Goal: Task Accomplishment & Management: Use online tool/utility

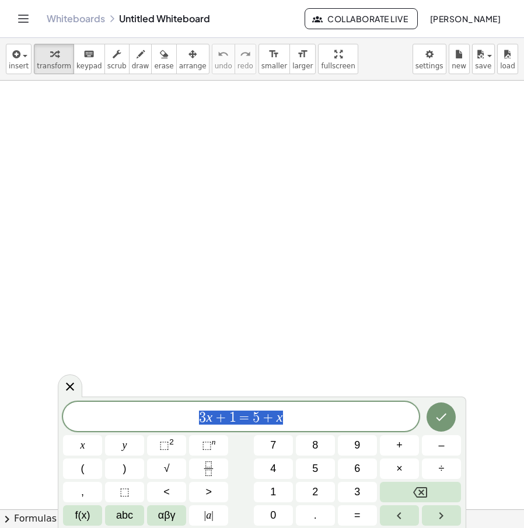
drag, startPoint x: 278, startPoint y: 425, endPoint x: 65, endPoint y: 417, distance: 212.6
click at [65, 417] on span "3 x + 1 = 5 + x" at bounding box center [241, 417] width 356 height 16
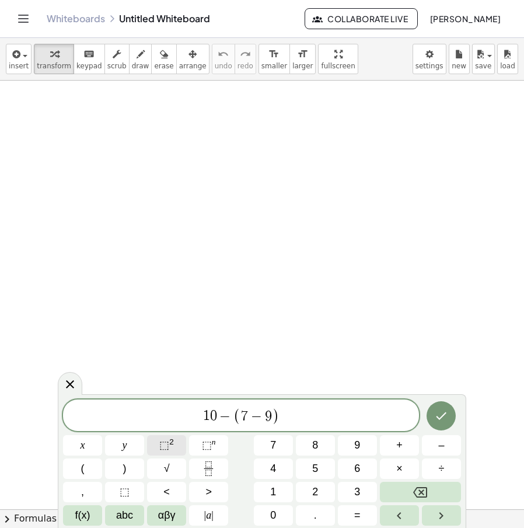
click at [158, 446] on button "⬚ 2" at bounding box center [166, 445] width 39 height 20
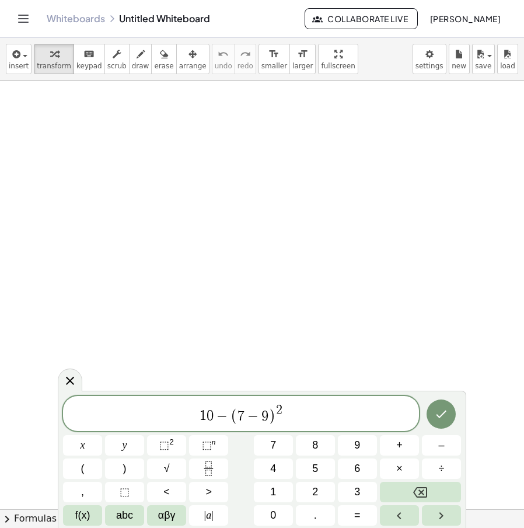
click at [445, 413] on icon "Done" at bounding box center [441, 414] width 14 height 14
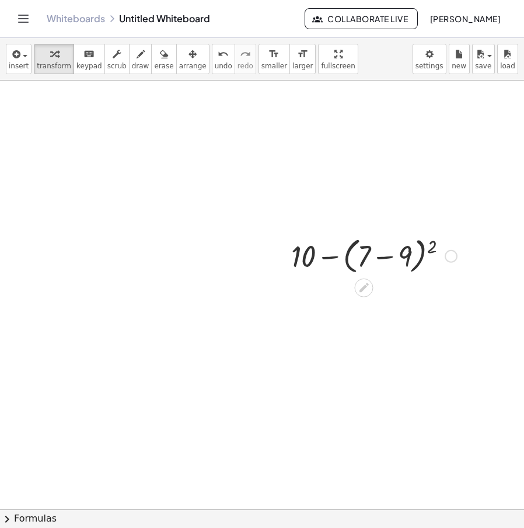
click at [392, 262] on div at bounding box center [373, 255] width 177 height 44
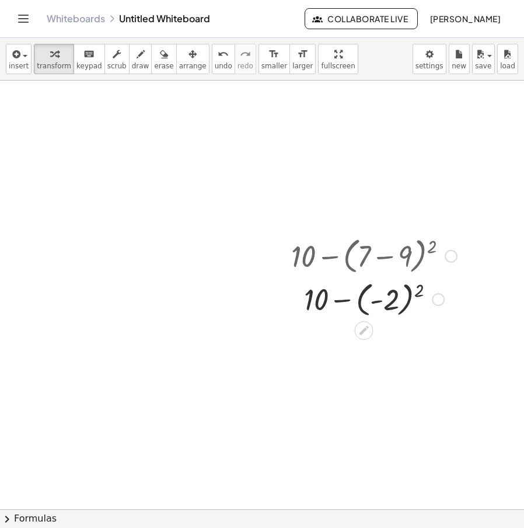
click at [423, 292] on div at bounding box center [373, 298] width 177 height 43
click at [373, 347] on div at bounding box center [373, 340] width 177 height 40
click at [451, 259] on div at bounding box center [451, 256] width 13 height 13
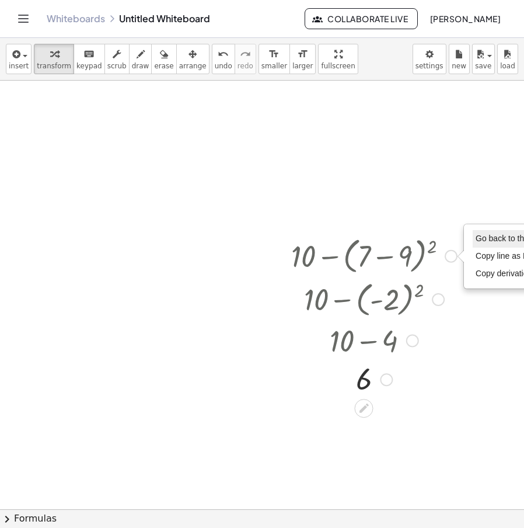
click at [494, 239] on span "Go back to this line" at bounding box center [510, 237] width 69 height 9
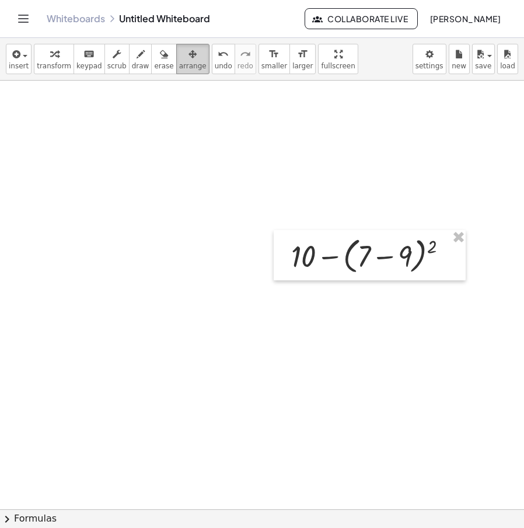
click at [179, 64] on span "arrange" at bounding box center [192, 66] width 27 height 8
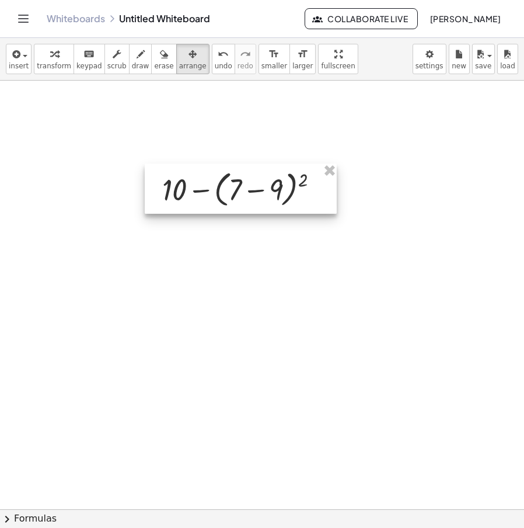
drag, startPoint x: 383, startPoint y: 238, endPoint x: 253, endPoint y: 169, distance: 147.3
click at [253, 169] on div at bounding box center [241, 188] width 192 height 50
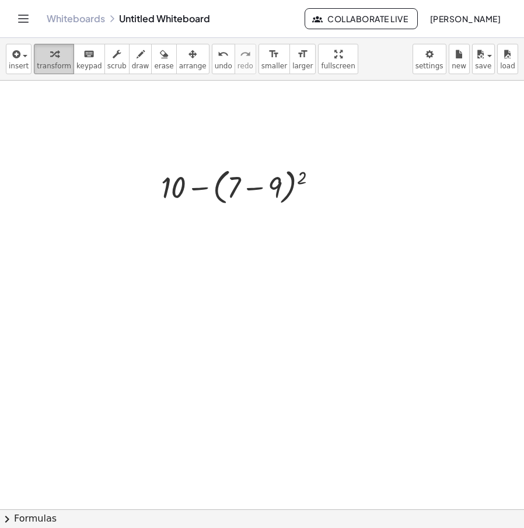
click at [50, 51] on icon "button" at bounding box center [54, 54] width 8 height 14
click at [226, 218] on div at bounding box center [234, 219] width 19 height 19
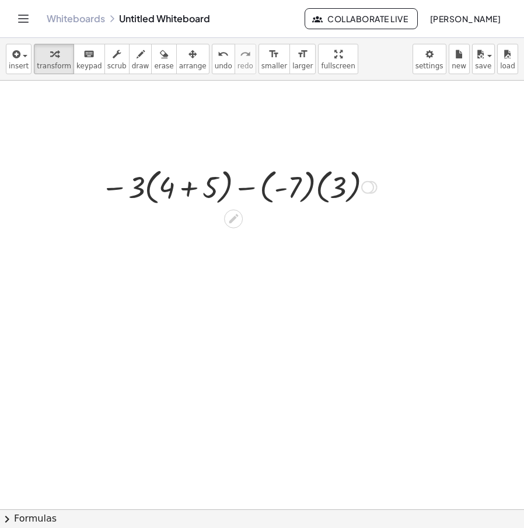
drag, startPoint x: 375, startPoint y: 226, endPoint x: 373, endPoint y: 183, distance: 43.2
click at [374, 184] on div "Go back to this line Copy line as LaTeX Copy derivation as LaTeX" at bounding box center [371, 187] width 13 height 13
click at [189, 187] on div at bounding box center [239, 186] width 288 height 44
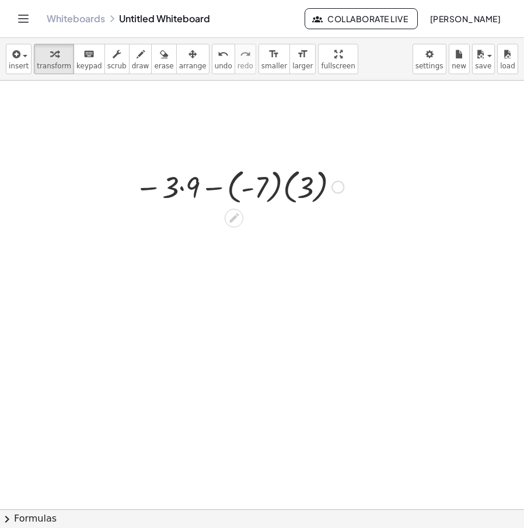
click at [178, 191] on div at bounding box center [239, 186] width 221 height 43
click at [184, 186] on div at bounding box center [239, 186] width 221 height 43
click at [276, 191] on div at bounding box center [239, 186] width 212 height 43
click at [243, 187] on div at bounding box center [239, 186] width 184 height 43
click at [231, 193] on div at bounding box center [239, 186] width 184 height 43
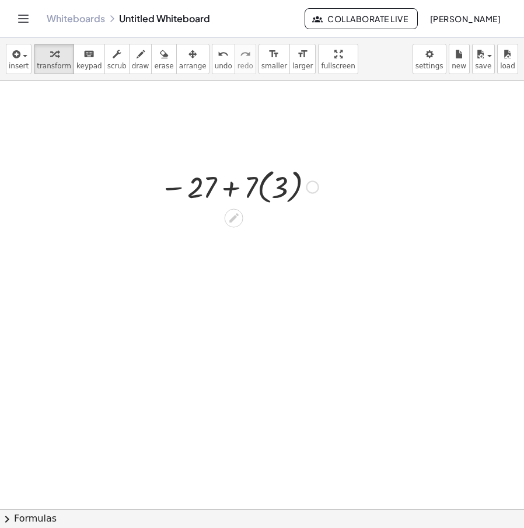
click at [265, 193] on div at bounding box center [239, 186] width 170 height 43
click at [268, 190] on div at bounding box center [239, 186] width 148 height 40
click at [274, 190] on div at bounding box center [239, 186] width 148 height 40
click at [252, 189] on div at bounding box center [238, 186] width 137 height 39
click at [236, 217] on icon at bounding box center [234, 216] width 12 height 12
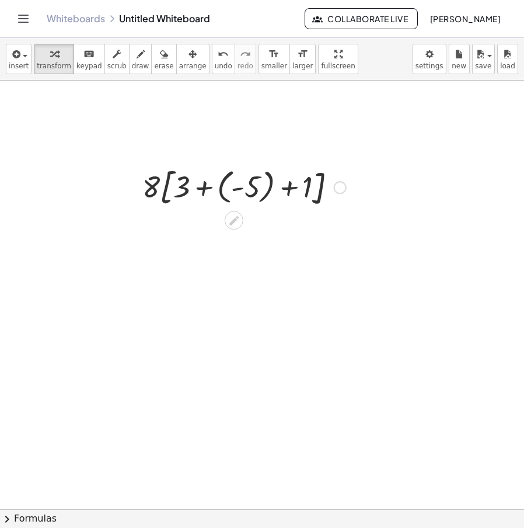
click at [219, 193] on div at bounding box center [244, 186] width 215 height 47
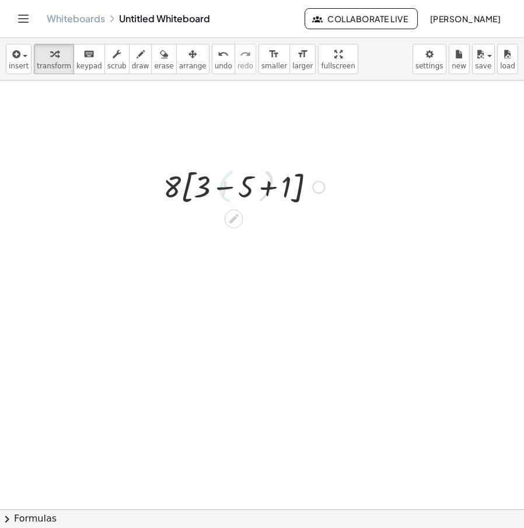
click at [220, 190] on div at bounding box center [244, 186] width 173 height 44
click at [259, 192] on div at bounding box center [244, 186] width 156 height 43
click at [218, 190] on div at bounding box center [244, 186] width 80 height 40
click at [230, 192] on div at bounding box center [244, 186] width 80 height 40
click at [231, 221] on icon at bounding box center [234, 216] width 12 height 12
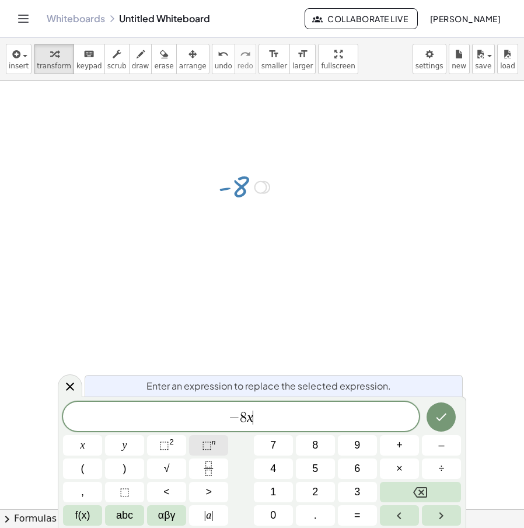
click at [214, 447] on span "⬚ n" at bounding box center [209, 445] width 14 height 16
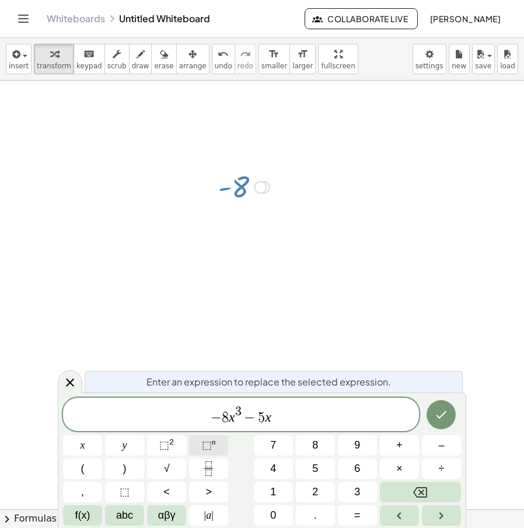
click at [197, 440] on button "⬚ n" at bounding box center [208, 445] width 39 height 20
drag, startPoint x: 307, startPoint y: 420, endPoint x: 189, endPoint y: 425, distance: 118.6
click at [189, 425] on span "− 8 x 3 − 5 x 2 + 1 0 x" at bounding box center [241, 414] width 356 height 21
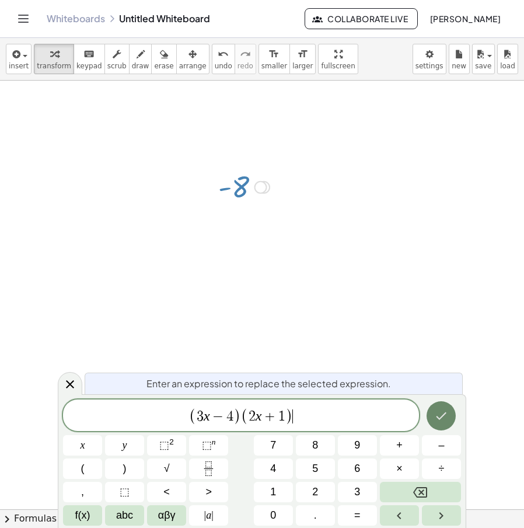
click at [442, 413] on icon "Done" at bounding box center [441, 416] width 14 height 14
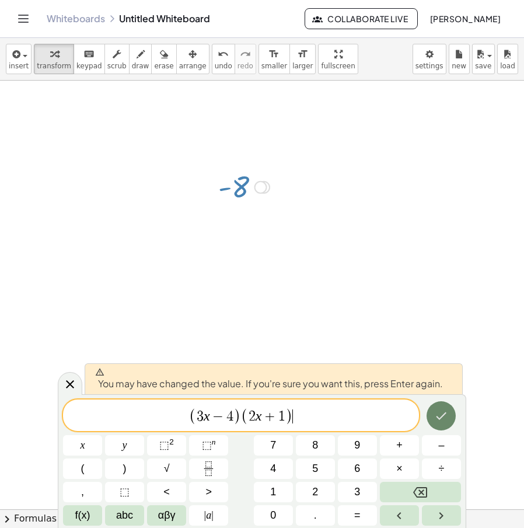
click at [441, 414] on icon "Done" at bounding box center [441, 416] width 14 height 14
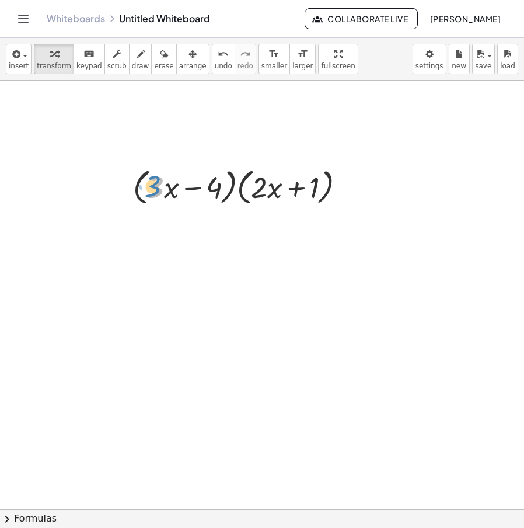
click at [155, 192] on div at bounding box center [243, 186] width 233 height 44
click at [137, 60] on icon "button" at bounding box center [141, 54] width 8 height 14
drag, startPoint x: 57, startPoint y: 268, endPoint x: 50, endPoint y: 291, distance: 23.7
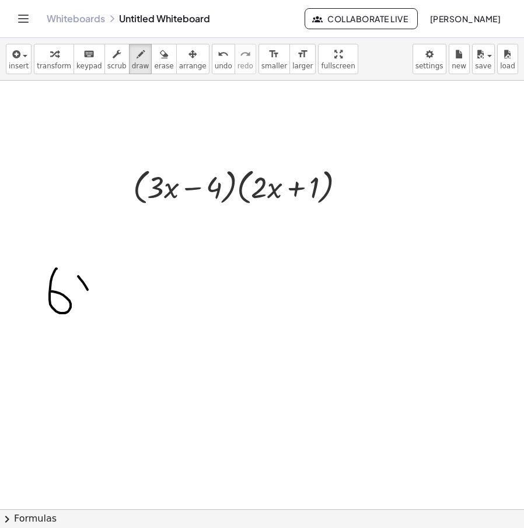
drag, startPoint x: 80, startPoint y: 278, endPoint x: 93, endPoint y: 312, distance: 35.7
drag, startPoint x: 84, startPoint y: 306, endPoint x: 103, endPoint y: 277, distance: 34.2
click at [160, 59] on icon "button" at bounding box center [164, 54] width 8 height 14
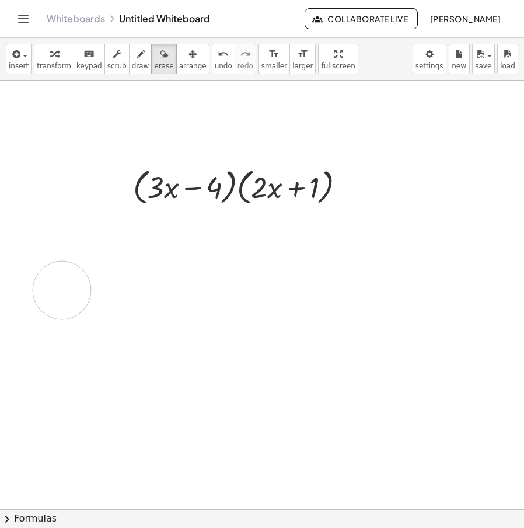
drag, startPoint x: 90, startPoint y: 288, endPoint x: 64, endPoint y: 319, distance: 40.6
click at [133, 55] on div "button" at bounding box center [141, 54] width 18 height 14
drag, startPoint x: 68, startPoint y: 281, endPoint x: 76, endPoint y: 344, distance: 64.1
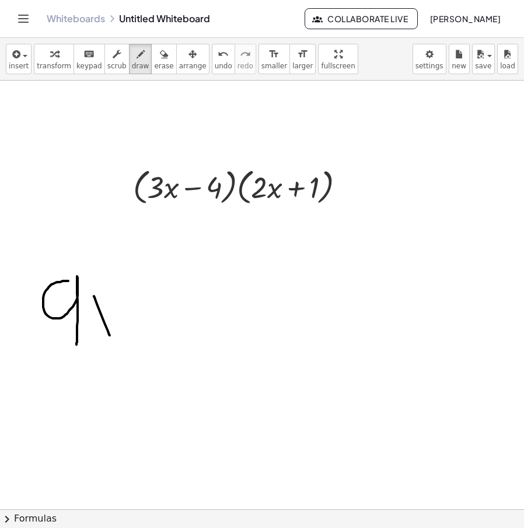
drag, startPoint x: 94, startPoint y: 296, endPoint x: 113, endPoint y: 342, distance: 49.7
drag, startPoint x: 97, startPoint y: 325, endPoint x: 121, endPoint y: 286, distance: 45.8
drag, startPoint x: 137, startPoint y: 314, endPoint x: 156, endPoint y: 314, distance: 19.8
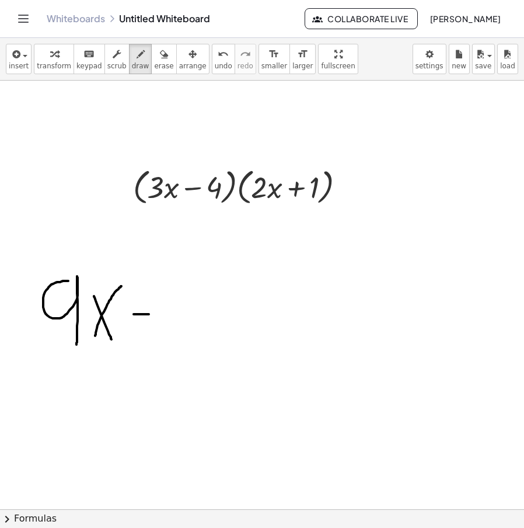
drag, startPoint x: 212, startPoint y: 284, endPoint x: 225, endPoint y: 315, distance: 33.7
drag, startPoint x: 228, startPoint y: 315, endPoint x: 235, endPoint y: 352, distance: 38.0
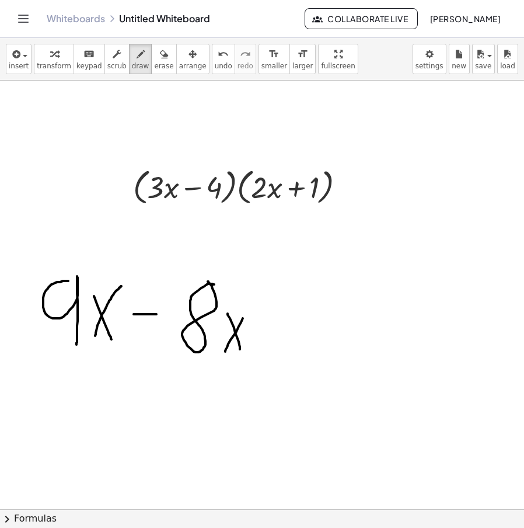
drag, startPoint x: 243, startPoint y: 318, endPoint x: 250, endPoint y: 304, distance: 16.4
click at [218, 54] on icon "undo" at bounding box center [223, 54] width 11 height 14
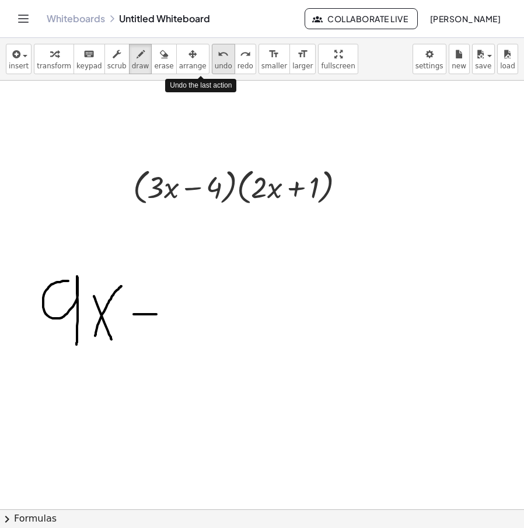
click at [218, 54] on icon "undo" at bounding box center [223, 54] width 11 height 14
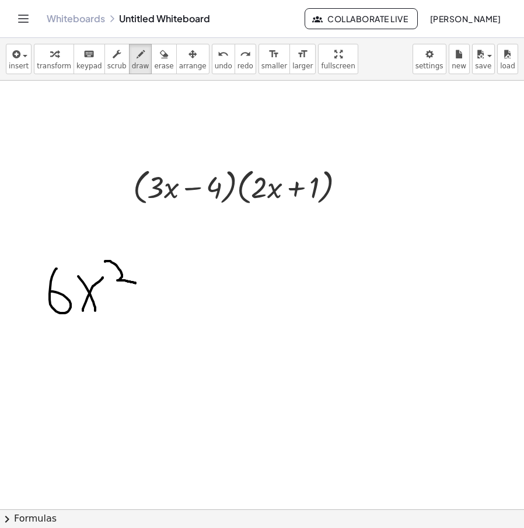
drag, startPoint x: 105, startPoint y: 261, endPoint x: 136, endPoint y: 284, distance: 38.4
drag, startPoint x: 158, startPoint y: 288, endPoint x: 157, endPoint y: 318, distance: 30.4
drag, startPoint x: 151, startPoint y: 306, endPoint x: 179, endPoint y: 310, distance: 28.8
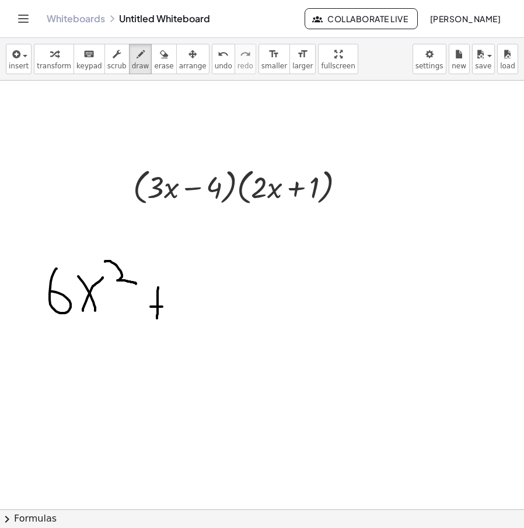
drag, startPoint x: 189, startPoint y: 286, endPoint x: 206, endPoint y: 330, distance: 46.9
drag, startPoint x: 214, startPoint y: 304, endPoint x: 232, endPoint y: 330, distance: 31.9
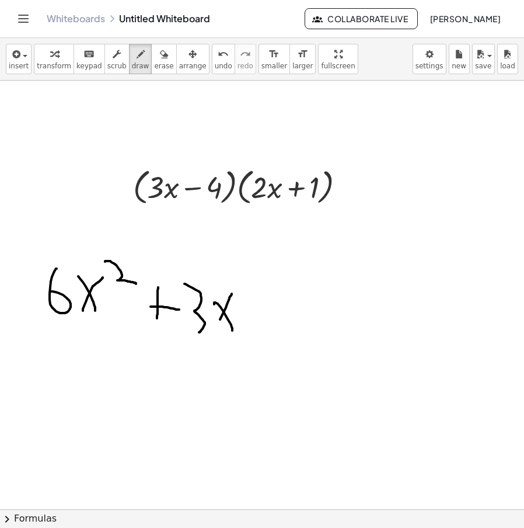
drag, startPoint x: 222, startPoint y: 315, endPoint x: 214, endPoint y: 296, distance: 20.4
drag, startPoint x: 261, startPoint y: 313, endPoint x: 284, endPoint y: 315, distance: 22.8
drag, startPoint x: 309, startPoint y: 300, endPoint x: 318, endPoint y: 301, distance: 8.8
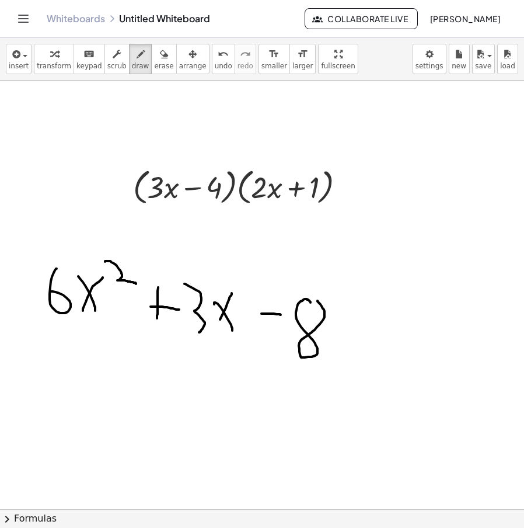
drag, startPoint x: 335, startPoint y: 323, endPoint x: 347, endPoint y: 354, distance: 33.3
drag, startPoint x: 331, startPoint y: 355, endPoint x: 355, endPoint y: 313, distance: 48.7
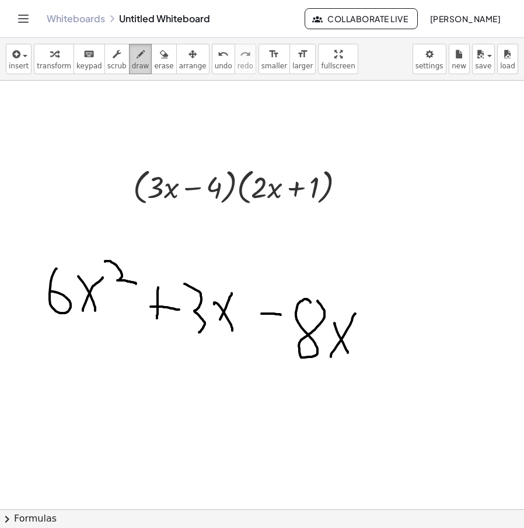
click at [137, 61] on button "draw" at bounding box center [140, 59] width 23 height 30
click at [154, 62] on span "erase" at bounding box center [163, 66] width 19 height 8
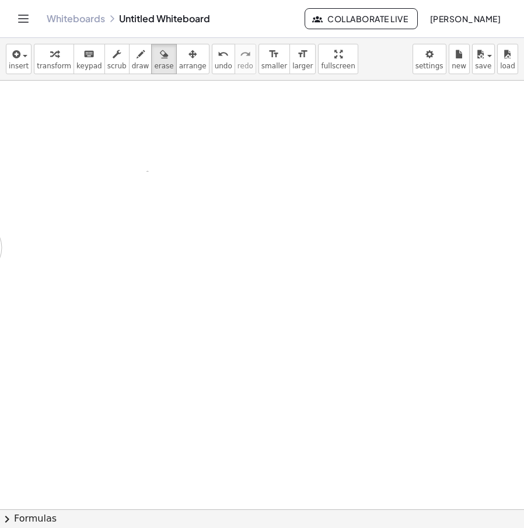
drag, startPoint x: 369, startPoint y: 147, endPoint x: 118, endPoint y: 121, distance: 252.9
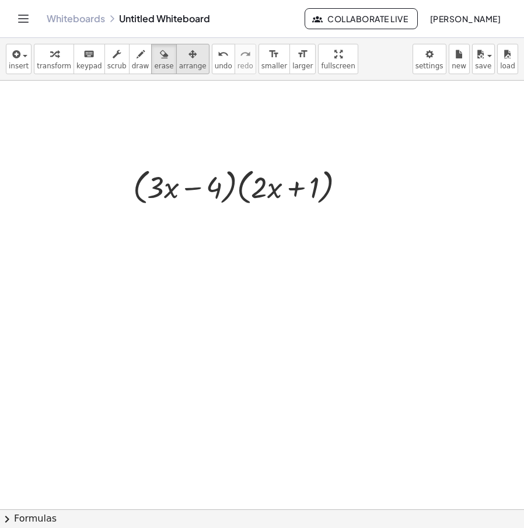
click at [179, 57] on div "button" at bounding box center [192, 54] width 27 height 14
click at [50, 62] on span "transform" at bounding box center [54, 66] width 34 height 8
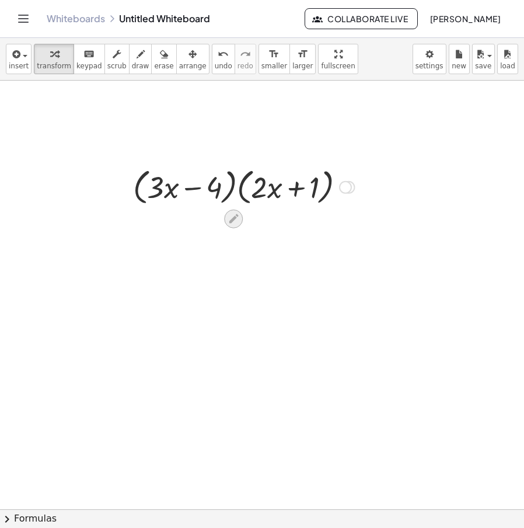
click at [230, 221] on icon at bounding box center [233, 218] width 9 height 9
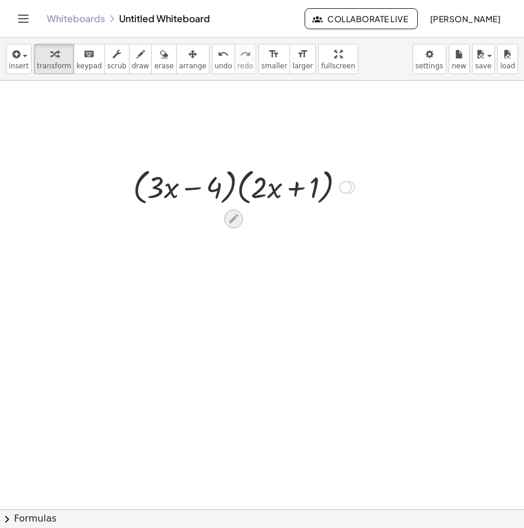
click at [233, 212] on div at bounding box center [233, 219] width 19 height 19
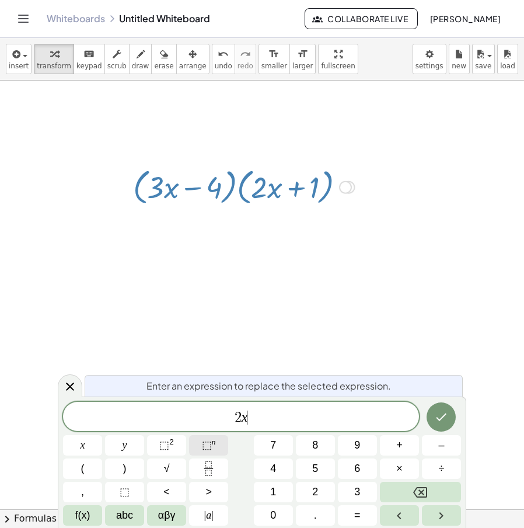
click at [222, 447] on button "⬚ n" at bounding box center [208, 445] width 39 height 20
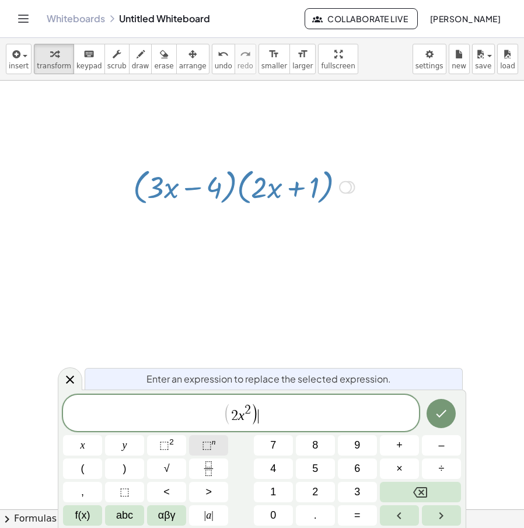
click at [204, 444] on span "⬚" at bounding box center [207, 445] width 10 height 12
click at [212, 416] on span "​ ( 2 x 2 ) 3" at bounding box center [241, 414] width 356 height 24
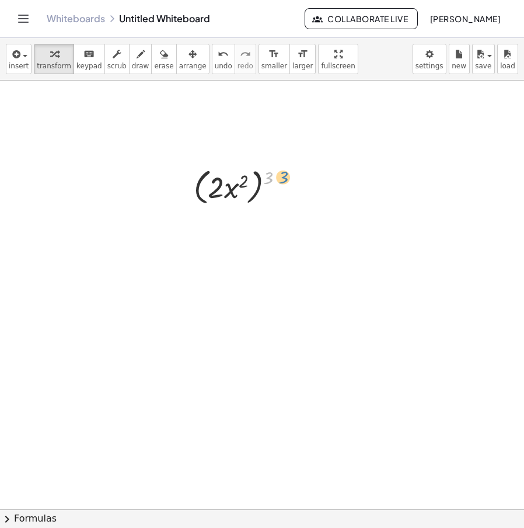
drag, startPoint x: 273, startPoint y: 179, endPoint x: 279, endPoint y: 180, distance: 6.5
click at [279, 180] on div at bounding box center [243, 186] width 111 height 44
drag, startPoint x: 265, startPoint y: 176, endPoint x: 271, endPoint y: 173, distance: 7.3
click at [271, 173] on div at bounding box center [243, 186] width 111 height 44
click at [231, 224] on icon at bounding box center [234, 218] width 12 height 12
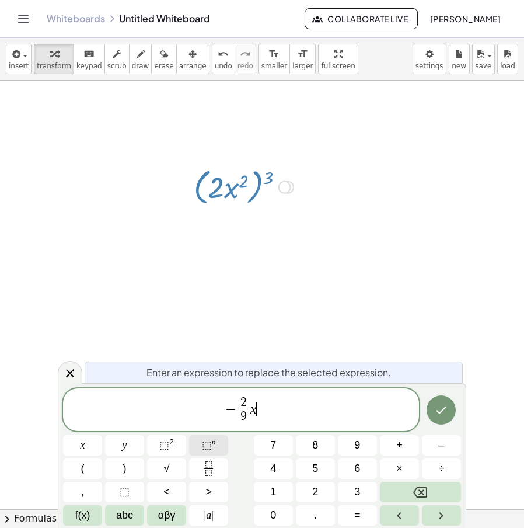
click at [212, 439] on sup "n" at bounding box center [214, 441] width 4 height 9
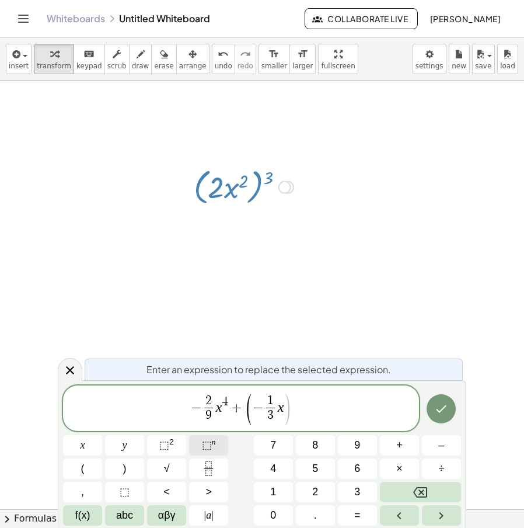
click at [211, 437] on span "⬚ n" at bounding box center [209, 445] width 14 height 16
click at [449, 405] on button "Done" at bounding box center [441, 408] width 29 height 29
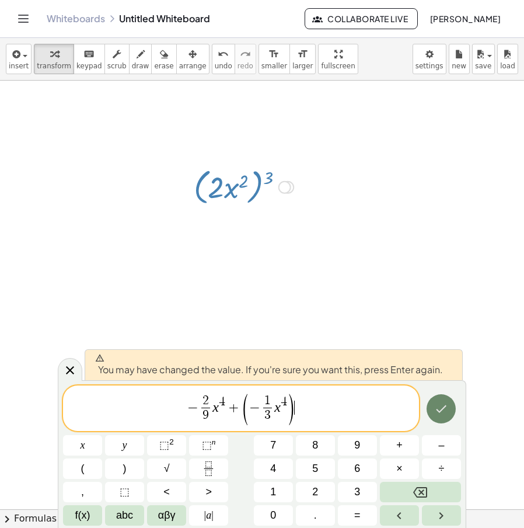
click at [449, 405] on button "Done" at bounding box center [441, 408] width 29 height 29
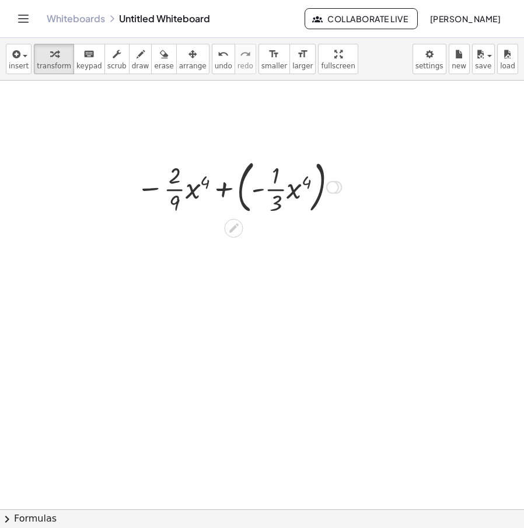
click at [240, 190] on div at bounding box center [239, 186] width 217 height 63
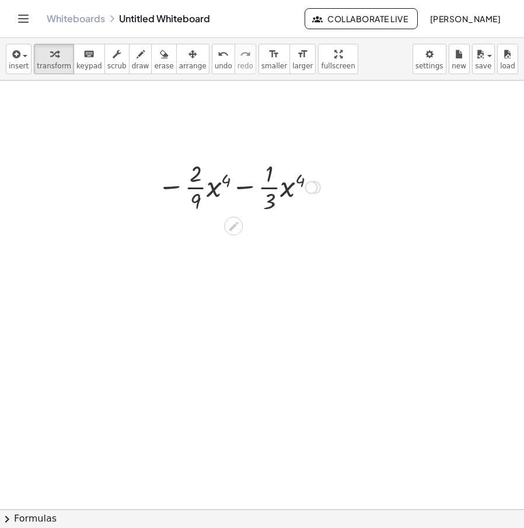
click at [252, 193] on div at bounding box center [239, 186] width 175 height 58
click at [232, 223] on icon at bounding box center [234, 226] width 12 height 12
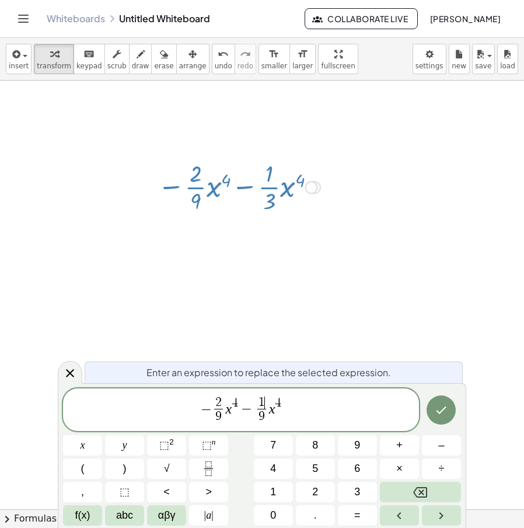
click at [263, 399] on span "1" at bounding box center [262, 402] width 6 height 13
click at [438, 412] on icon "Done" at bounding box center [441, 410] width 14 height 14
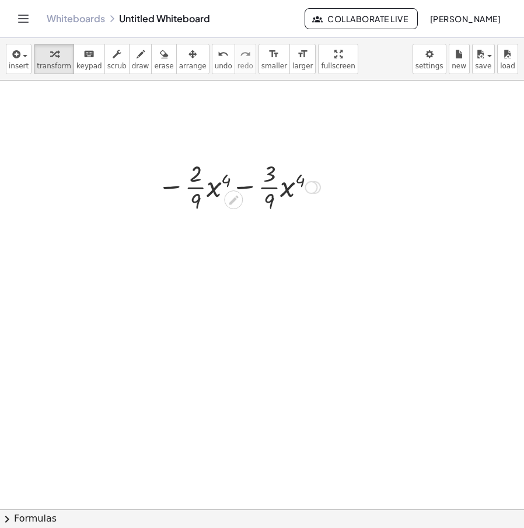
click at [245, 181] on div at bounding box center [239, 186] width 175 height 58
click at [252, 184] on div at bounding box center [239, 186] width 175 height 58
click at [242, 188] on div at bounding box center [239, 186] width 175 height 58
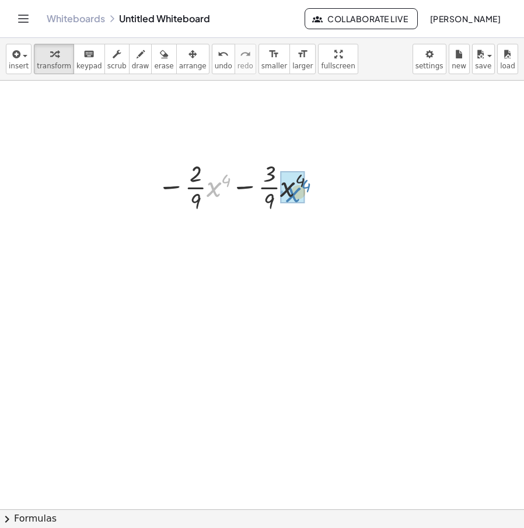
drag, startPoint x: 212, startPoint y: 196, endPoint x: 291, endPoint y: 201, distance: 79.0
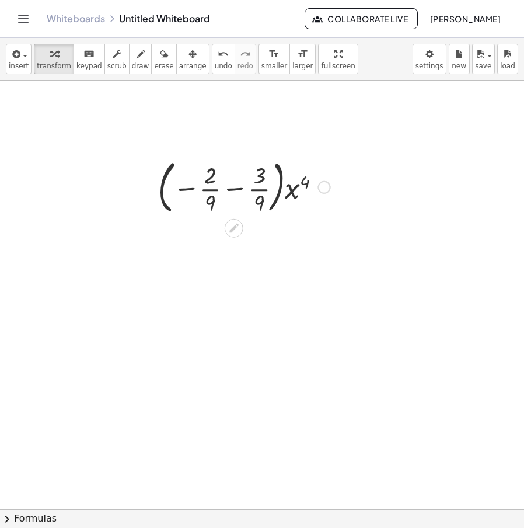
click at [229, 189] on div at bounding box center [244, 186] width 184 height 63
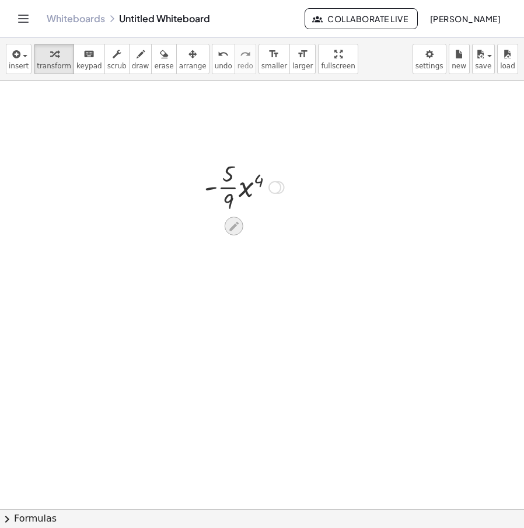
click at [232, 229] on icon at bounding box center [233, 225] width 9 height 9
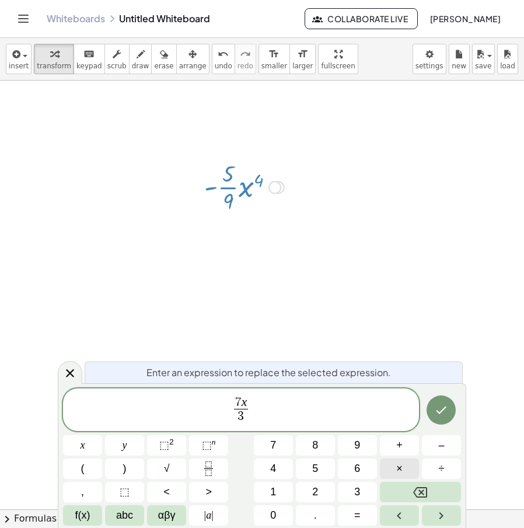
click at [411, 469] on button "×" at bounding box center [399, 468] width 39 height 20
click at [443, 416] on icon "Done" at bounding box center [441, 410] width 14 height 14
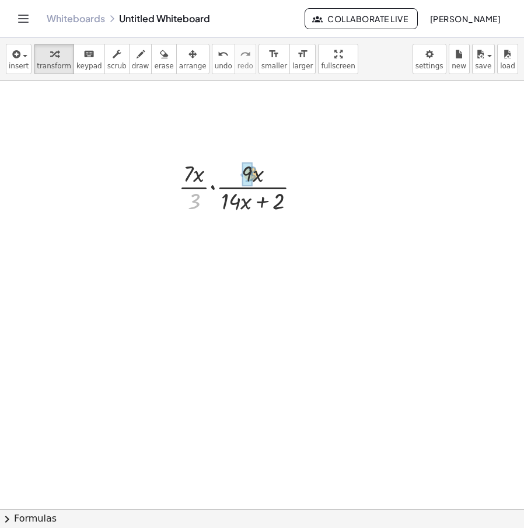
drag, startPoint x: 196, startPoint y: 202, endPoint x: 250, endPoint y: 175, distance: 60.8
click at [263, 190] on div at bounding box center [244, 186] width 134 height 58
click at [225, 189] on div at bounding box center [244, 186] width 134 height 58
drag, startPoint x: 197, startPoint y: 191, endPoint x: 207, endPoint y: 189, distance: 10.3
click at [207, 189] on div at bounding box center [244, 186] width 134 height 58
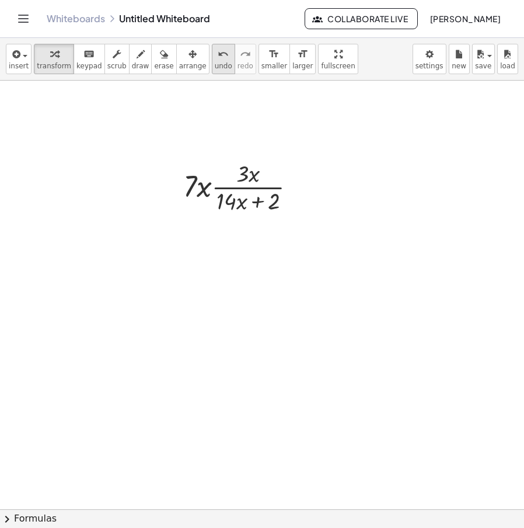
click at [215, 65] on span "undo" at bounding box center [224, 66] width 18 height 8
click at [192, 164] on div at bounding box center [244, 186] width 142 height 58
click at [229, 225] on icon at bounding box center [234, 226] width 12 height 12
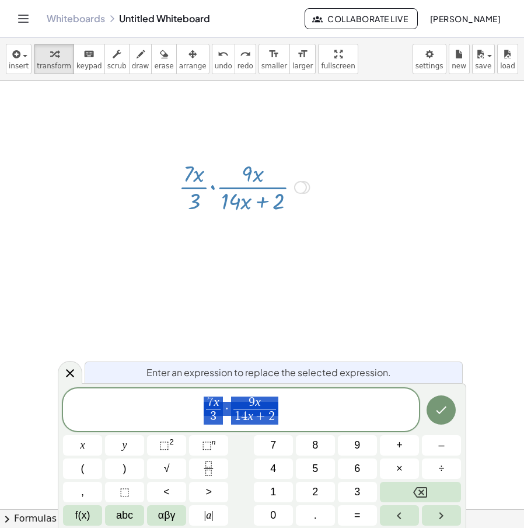
click at [309, 423] on span "7 x 3 ​ · 9 x 1 4 x + 2 ​" at bounding box center [241, 410] width 356 height 31
click at [247, 417] on span "1 4 ​ x + 2" at bounding box center [254, 417] width 43 height 16
click at [222, 176] on div at bounding box center [244, 186] width 142 height 58
click at [221, 404] on span "7 x" at bounding box center [213, 402] width 15 height 13
click at [260, 415] on var "x" at bounding box center [262, 416] width 6 height 14
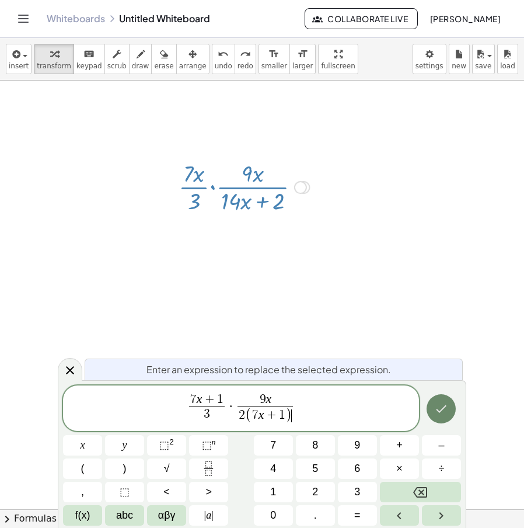
click at [441, 410] on icon "Done" at bounding box center [442, 409] width 11 height 8
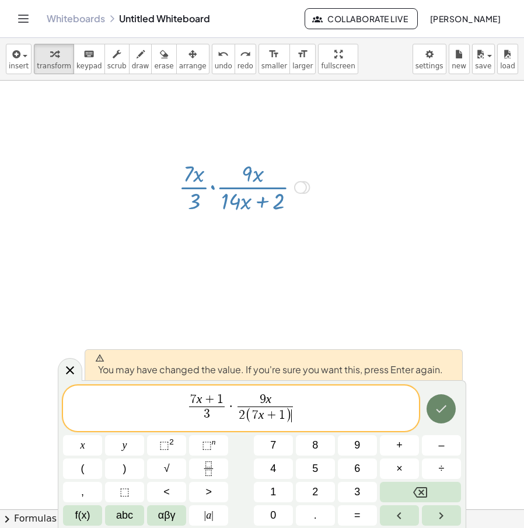
click at [433, 414] on button "Done" at bounding box center [441, 408] width 29 height 29
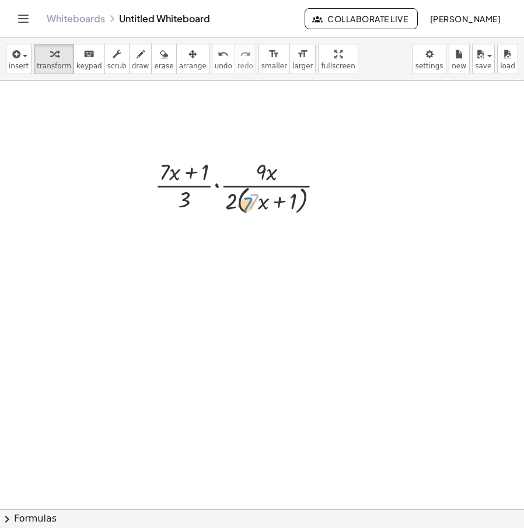
click at [247, 210] on div at bounding box center [244, 186] width 190 height 62
drag, startPoint x: 244, startPoint y: 211, endPoint x: 151, endPoint y: 182, distance: 98.0
click at [151, 182] on div "+ 10 − ( + 7 − 9 ) 2 − · 3 · ( + 4 + 5 ) − · ( - 7 ) · ( 3 ) − · 3 · 9 − · ( - …" at bounding box center [239, 186] width 205 height 68
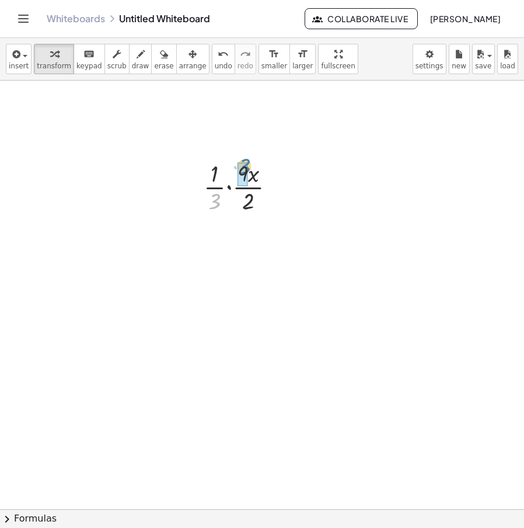
drag, startPoint x: 215, startPoint y: 204, endPoint x: 245, endPoint y: 169, distance: 46.0
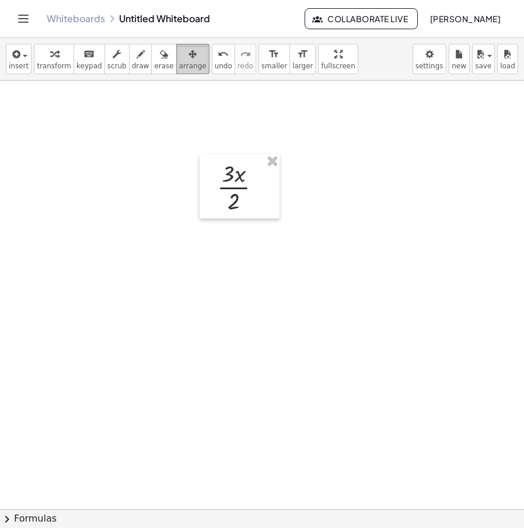
click at [179, 64] on span "arrange" at bounding box center [192, 66] width 27 height 8
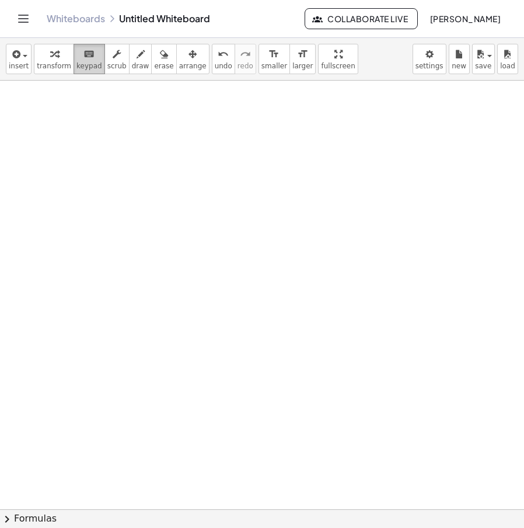
click at [81, 63] on span "keypad" at bounding box center [89, 66] width 26 height 8
click at [47, 64] on span "transform" at bounding box center [54, 66] width 34 height 8
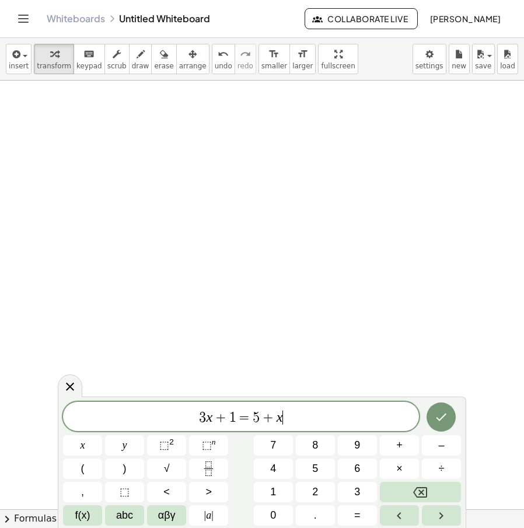
drag, startPoint x: 291, startPoint y: 412, endPoint x: 170, endPoint y: 418, distance: 121.6
click at [170, 418] on span "3 x + 1 = 5 + x ​" at bounding box center [241, 417] width 356 height 16
click at [306, 411] on span "3 x + 1 = 5 + x ​" at bounding box center [241, 417] width 356 height 16
drag, startPoint x: 304, startPoint y: 411, endPoint x: 227, endPoint y: 416, distance: 76.6
click at [153, 428] on div "******** 3 x + 1 = 5 + x" at bounding box center [241, 416] width 356 height 29
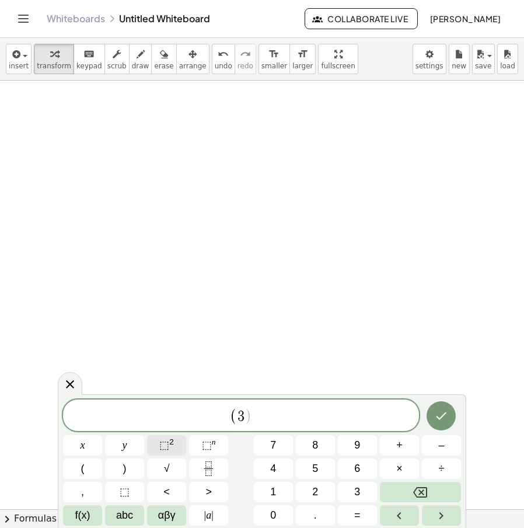
click at [164, 451] on span "⬚" at bounding box center [164, 445] width 10 height 12
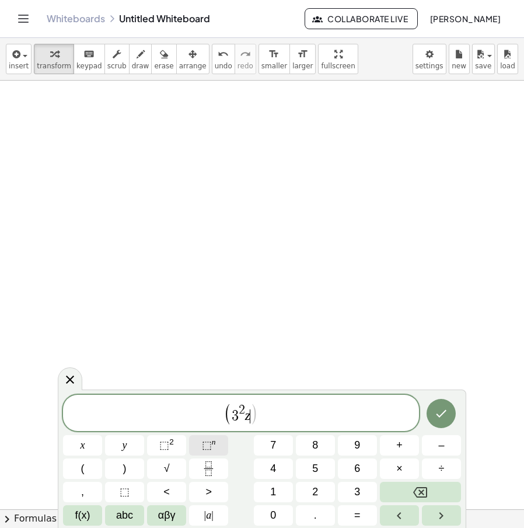
click at [215, 442] on sup "n" at bounding box center [214, 441] width 4 height 9
click at [215, 441] on sup "n" at bounding box center [214, 441] width 4 height 9
click at [435, 409] on icon "Done" at bounding box center [441, 413] width 14 height 14
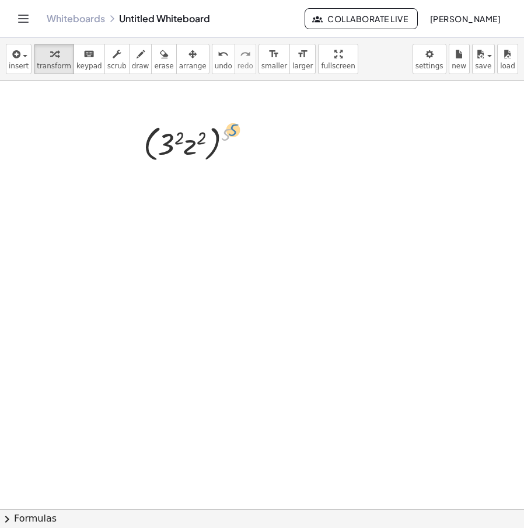
click at [231, 131] on div at bounding box center [197, 143] width 119 height 44
click at [184, 136] on div at bounding box center [197, 143] width 119 height 44
click at [186, 170] on icon at bounding box center [187, 175] width 12 height 12
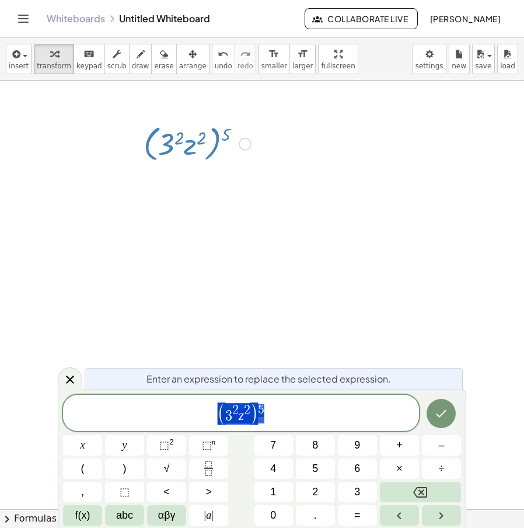
drag, startPoint x: 279, startPoint y: 413, endPoint x: 191, endPoint y: 411, distance: 87.6
click at [191, 411] on span "( 3 2 z 2 ) 5" at bounding box center [241, 414] width 356 height 24
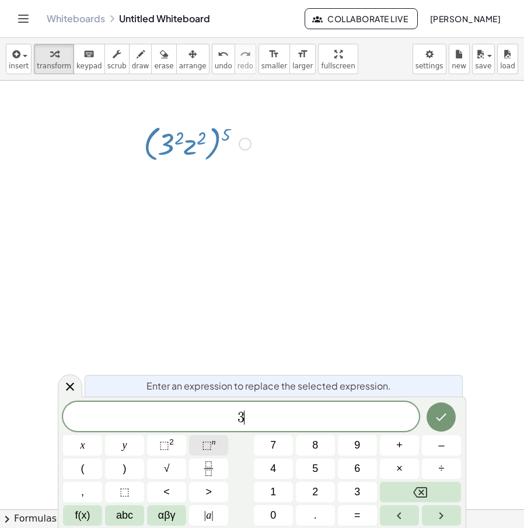
click at [211, 450] on span "⬚ n" at bounding box center [209, 445] width 14 height 16
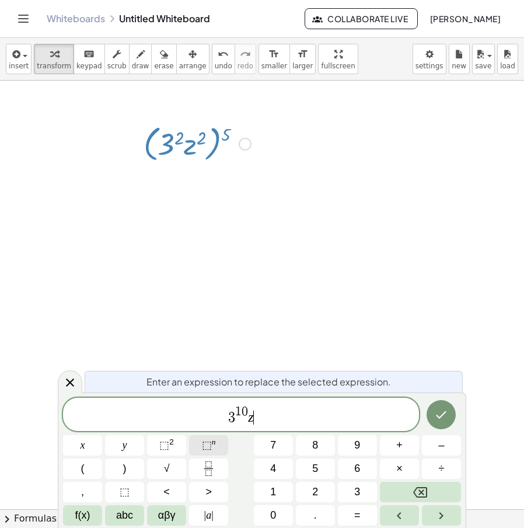
click at [210, 449] on span "⬚" at bounding box center [207, 445] width 10 height 12
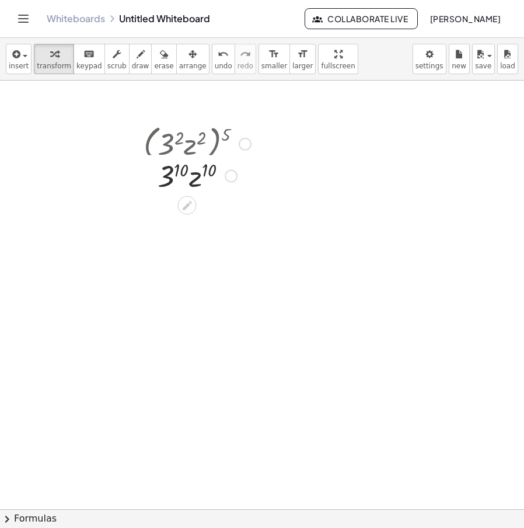
drag, startPoint x: 233, startPoint y: 183, endPoint x: 233, endPoint y: 134, distance: 49.6
click at [187, 176] on div "· 3 10 · z 10" at bounding box center [187, 176] width 0 height 0
click at [170, 142] on div at bounding box center [197, 143] width 91 height 40
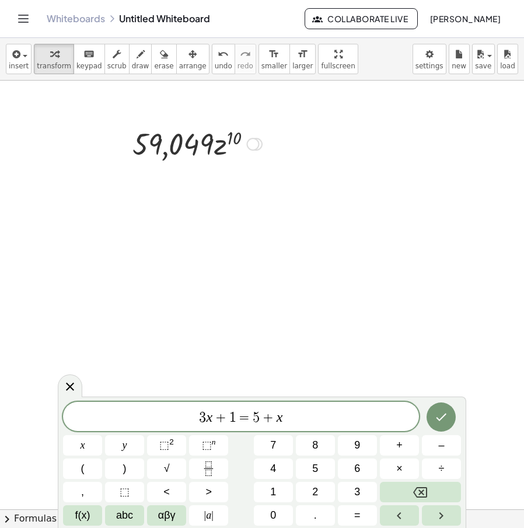
click at [191, 180] on div at bounding box center [187, 173] width 19 height 19
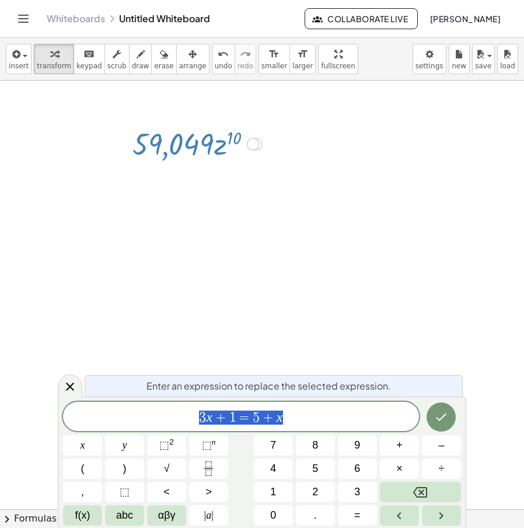
drag, startPoint x: 150, startPoint y: 416, endPoint x: 118, endPoint y: 414, distance: 32.1
click at [96, 416] on span "3 x + 1 = 5 + x" at bounding box center [241, 417] width 356 height 16
drag, startPoint x: 291, startPoint y: 414, endPoint x: 108, endPoint y: 431, distance: 183.4
click at [86, 435] on div "******** 3 x + 1 = 5 + x x y ⬚ 2 ⬚ n 7 8 9 + – ( ) √ 4 5 6 × ÷ , ⬚ < > 1 2 3 f(…" at bounding box center [262, 464] width 398 height 124
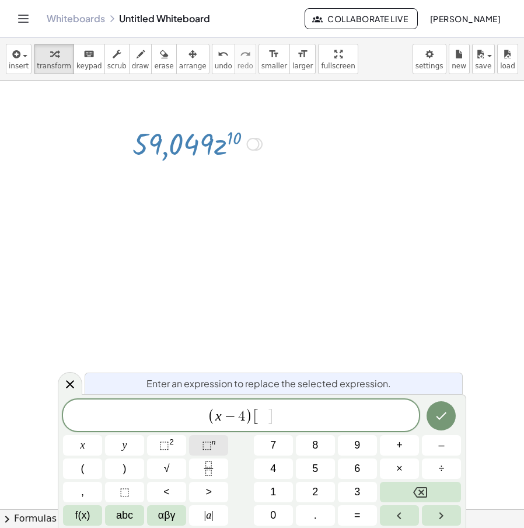
click at [199, 440] on button "⬚ n" at bounding box center [208, 445] width 39 height 20
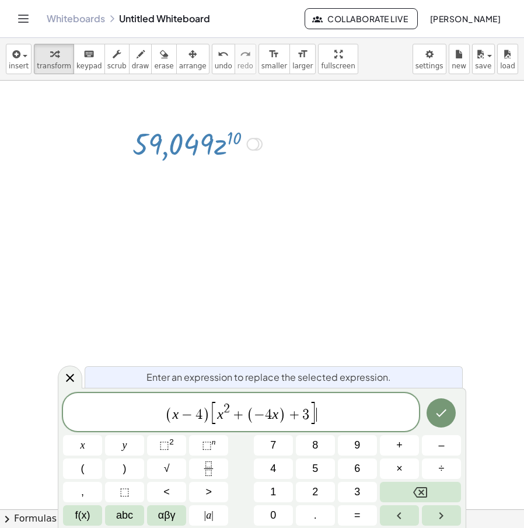
click at [437, 412] on icon "Done" at bounding box center [441, 413] width 14 height 14
click at [441, 406] on button "Done" at bounding box center [441, 412] width 29 height 29
click at [333, 404] on div "( x − 4 ) [ x 2 + ( − 4 x ) + 3 ] ​" at bounding box center [241, 412] width 356 height 38
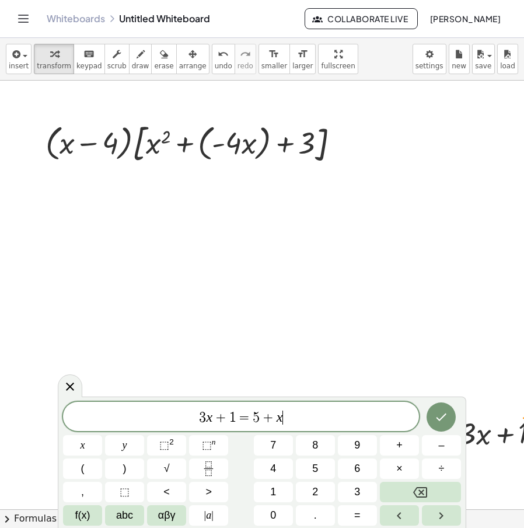
click at [102, 435] on div at bounding box center [82, 445] width 39 height 20
click at [437, 410] on icon "Done" at bounding box center [441, 417] width 14 height 14
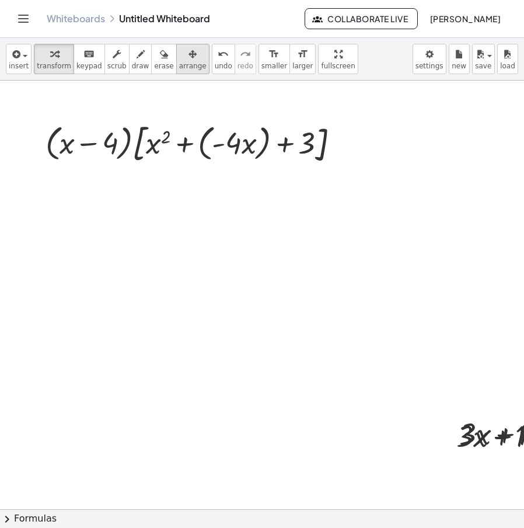
click at [181, 62] on span "arrange" at bounding box center [192, 66] width 27 height 8
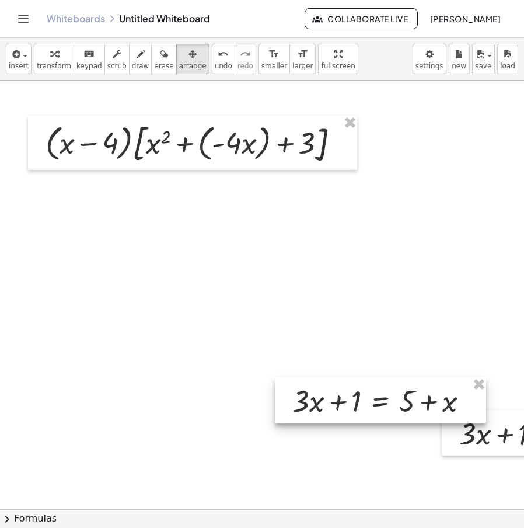
drag, startPoint x: 469, startPoint y: 421, endPoint x: 358, endPoint y: 411, distance: 111.4
click at [275, 377] on div at bounding box center [380, 400] width 211 height 46
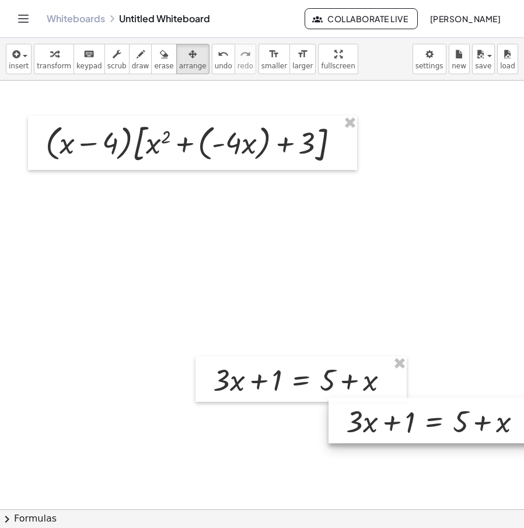
drag, startPoint x: 489, startPoint y: 428, endPoint x: 211, endPoint y: 404, distance: 278.9
click at [329, 404] on div at bounding box center [434, 420] width 211 height 46
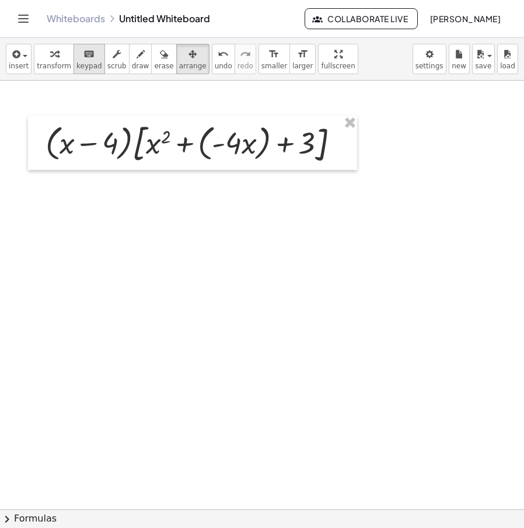
click at [76, 71] on button "keyboard keypad" at bounding box center [90, 59] width 32 height 30
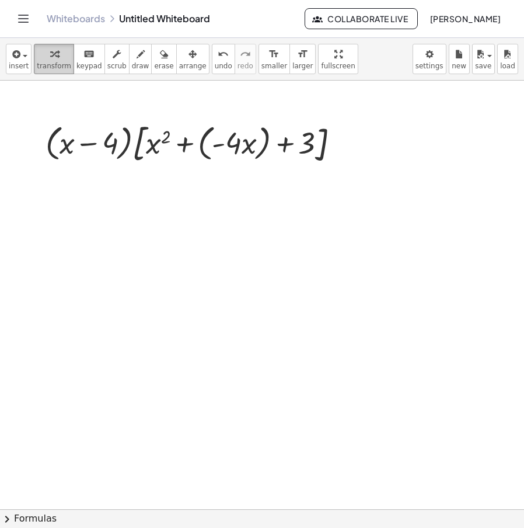
click at [60, 70] on span "transform" at bounding box center [54, 66] width 34 height 8
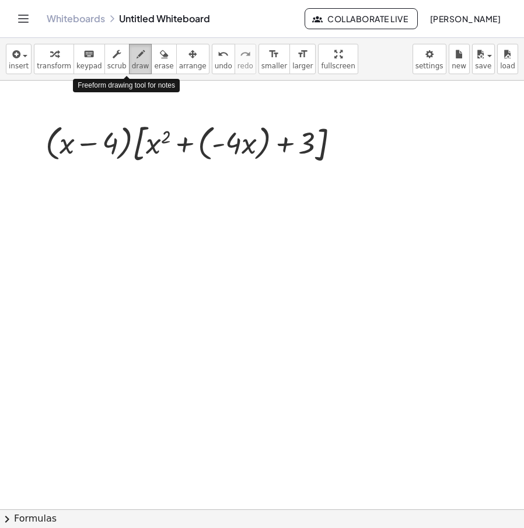
click at [137, 60] on icon "button" at bounding box center [141, 54] width 8 height 14
drag, startPoint x: 47, startPoint y: 252, endPoint x: 75, endPoint y: 288, distance: 46.6
drag, startPoint x: 55, startPoint y: 278, endPoint x: 73, endPoint y: 246, distance: 36.6
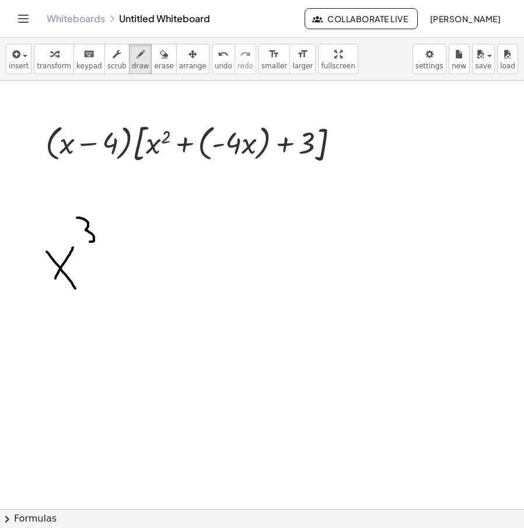
drag, startPoint x: 77, startPoint y: 218, endPoint x: 90, endPoint y: 242, distance: 27.2
drag, startPoint x: 129, startPoint y: 256, endPoint x: 127, endPoint y: 296, distance: 40.3
drag, startPoint x: 130, startPoint y: 271, endPoint x: 152, endPoint y: 274, distance: 21.7
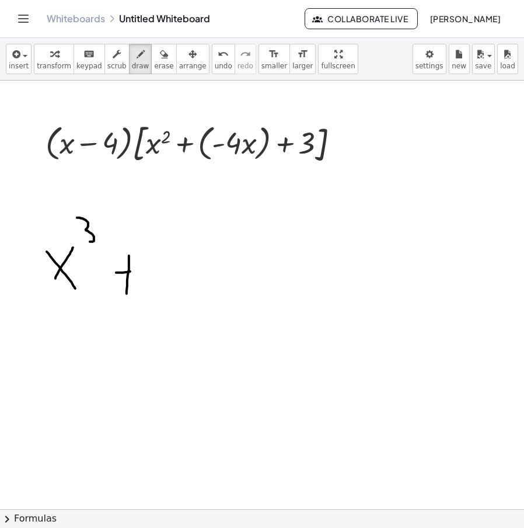
click at [215, 65] on span "undo" at bounding box center [224, 66] width 18 height 8
drag, startPoint x: 195, startPoint y: 111, endPoint x: 202, endPoint y: 104, distance: 9.5
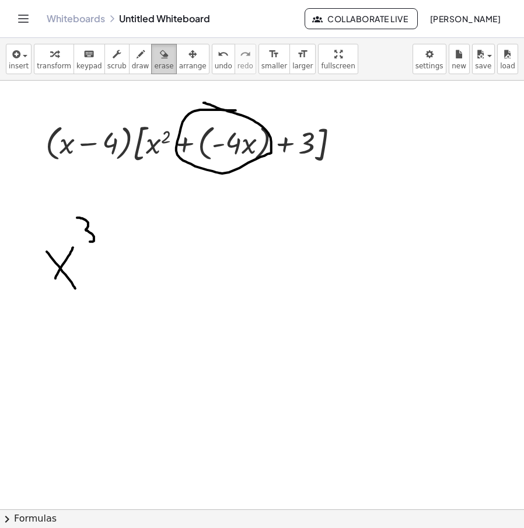
click at [154, 64] on span "erase" at bounding box center [163, 66] width 19 height 8
drag, startPoint x: 125, startPoint y: 61, endPoint x: 190, endPoint y: 62, distance: 64.8
click at [129, 61] on button "draw" at bounding box center [140, 59] width 23 height 30
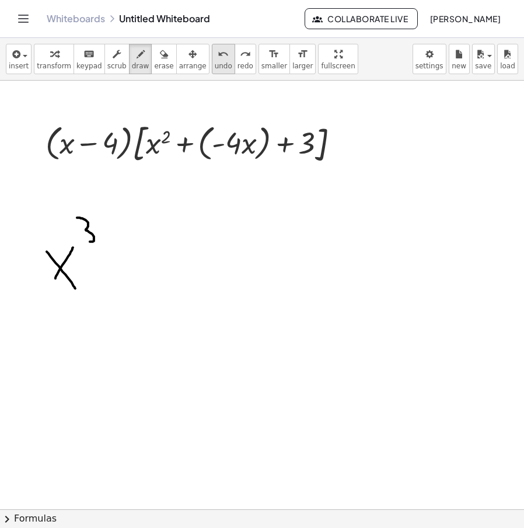
click at [215, 68] on span "undo" at bounding box center [224, 66] width 18 height 8
drag, startPoint x: 67, startPoint y: 135, endPoint x: 159, endPoint y: 130, distance: 92.3
drag, startPoint x: 153, startPoint y: 125, endPoint x: 235, endPoint y: 135, distance: 82.2
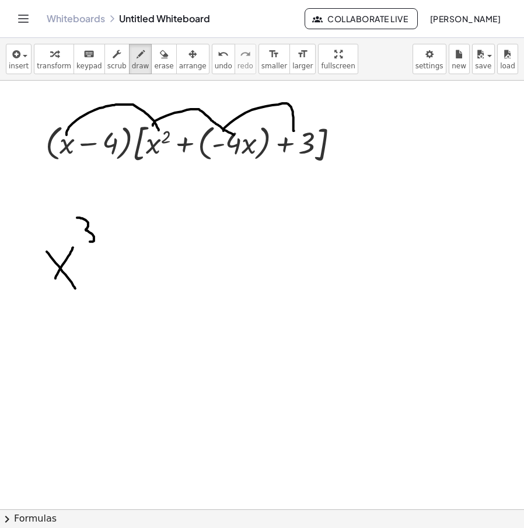
drag, startPoint x: 252, startPoint y: 110, endPoint x: 337, endPoint y: 132, distance: 87.6
drag, startPoint x: 113, startPoint y: 156, endPoint x: 298, endPoint y: 161, distance: 185.7
click at [215, 67] on span "undo" at bounding box center [224, 66] width 18 height 8
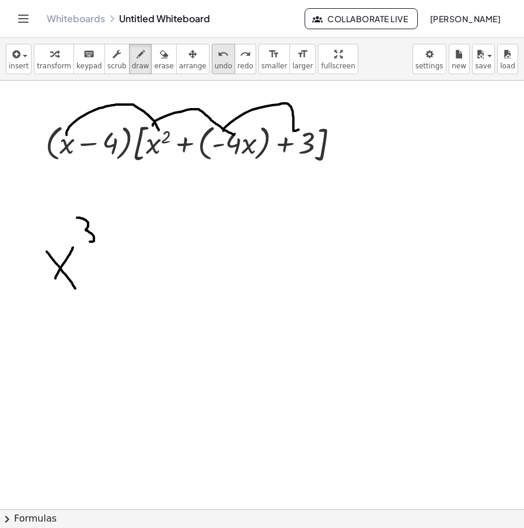
click at [215, 66] on span "undo" at bounding box center [224, 66] width 18 height 8
click at [218, 59] on icon "undo" at bounding box center [223, 54] width 11 height 14
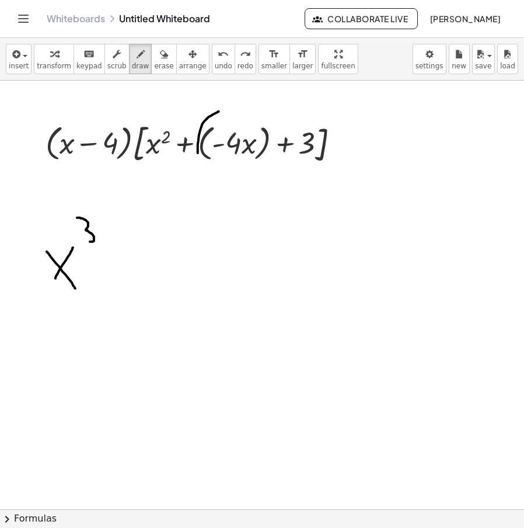
drag, startPoint x: 219, startPoint y: 111, endPoint x: 208, endPoint y: 165, distance: 54.3
drag, startPoint x: 259, startPoint y: 111, endPoint x: 270, endPoint y: 127, distance: 19.3
click at [212, 74] on button "undo undo" at bounding box center [223, 59] width 23 height 30
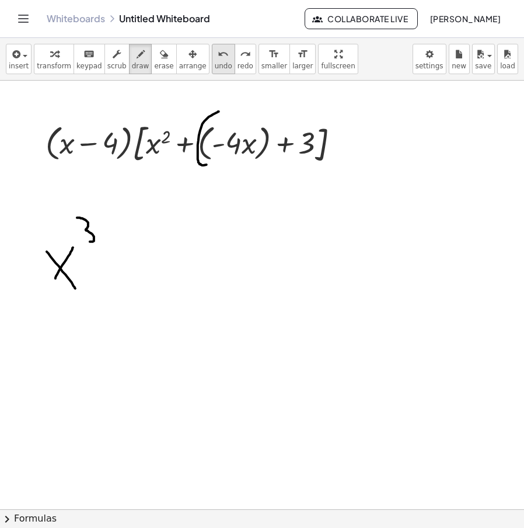
click at [212, 71] on button "undo undo" at bounding box center [223, 59] width 23 height 30
drag, startPoint x: 108, startPoint y: 267, endPoint x: 128, endPoint y: 266, distance: 19.9
drag, startPoint x: 141, startPoint y: 240, endPoint x: 154, endPoint y: 264, distance: 26.9
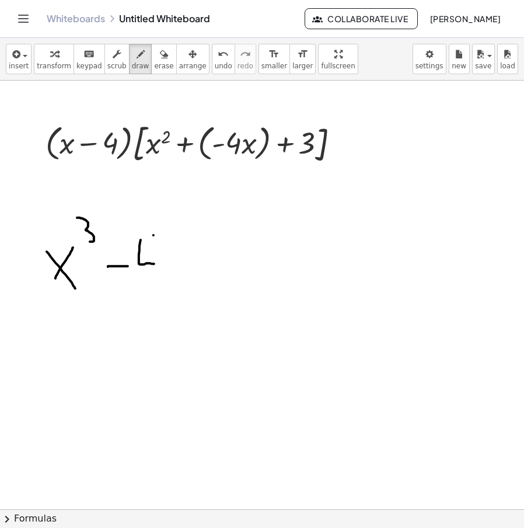
drag, startPoint x: 154, startPoint y: 235, endPoint x: 156, endPoint y: 287, distance: 51.4
drag, startPoint x: 170, startPoint y: 257, endPoint x: 189, endPoint y: 280, distance: 29.4
drag, startPoint x: 175, startPoint y: 275, endPoint x: 187, endPoint y: 253, distance: 25.9
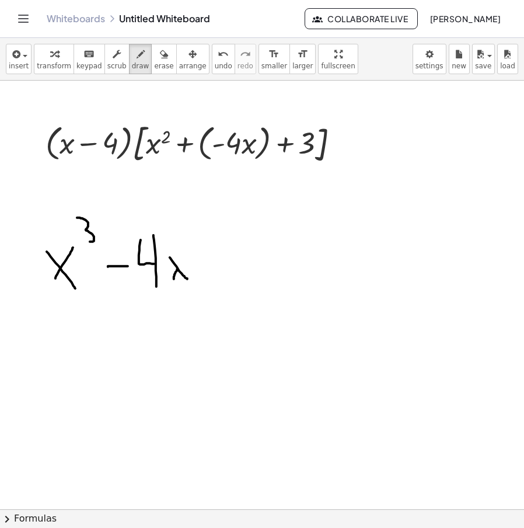
drag, startPoint x: 193, startPoint y: 236, endPoint x: 213, endPoint y: 253, distance: 26.9
drag, startPoint x: 235, startPoint y: 263, endPoint x: 235, endPoint y: 280, distance: 16.3
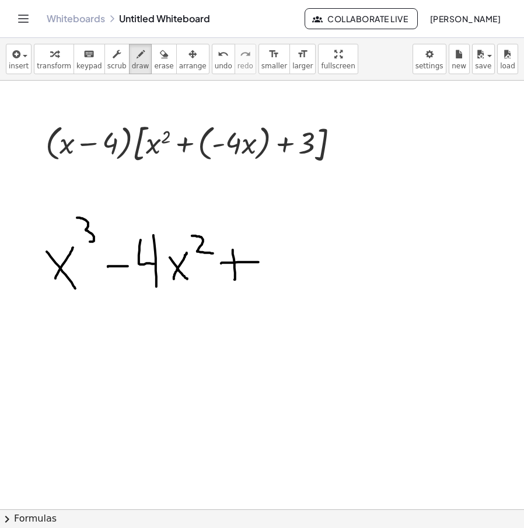
drag, startPoint x: 243, startPoint y: 262, endPoint x: 263, endPoint y: 262, distance: 19.8
drag, startPoint x: 264, startPoint y: 240, endPoint x: 295, endPoint y: 284, distance: 53.6
drag, startPoint x: 297, startPoint y: 259, endPoint x: 324, endPoint y: 311, distance: 58.7
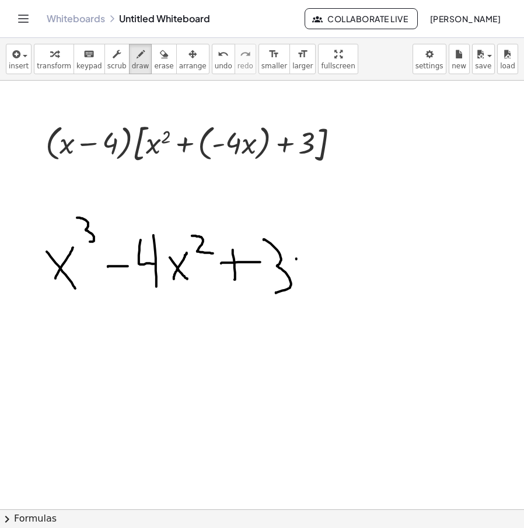
drag, startPoint x: 305, startPoint y: 288, endPoint x: 323, endPoint y: 257, distance: 36.1
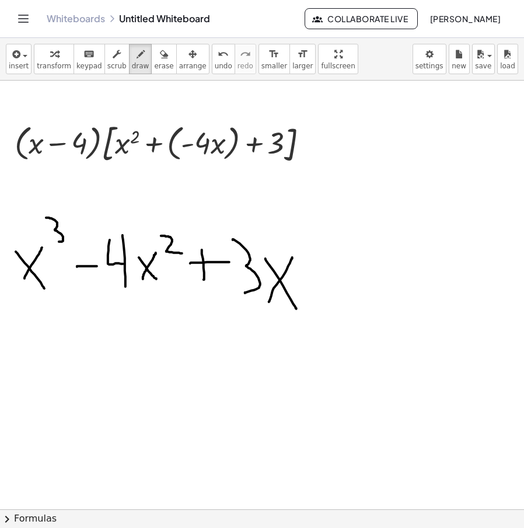
scroll to position [0, 32]
drag, startPoint x: 334, startPoint y: 256, endPoint x: 344, endPoint y: 308, distance: 53.5
drag, startPoint x: 329, startPoint y: 280, endPoint x: 371, endPoint y: 280, distance: 42.0
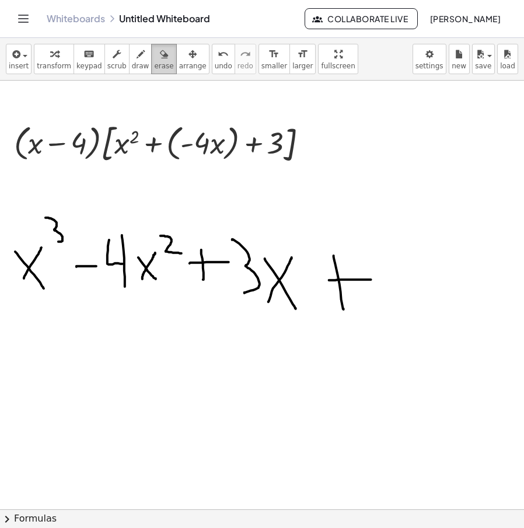
click at [160, 61] on icon "button" at bounding box center [164, 54] width 8 height 14
drag, startPoint x: 115, startPoint y: 217, endPoint x: 127, endPoint y: 198, distance: 21.9
click at [132, 63] on span "draw" at bounding box center [141, 66] width 18 height 8
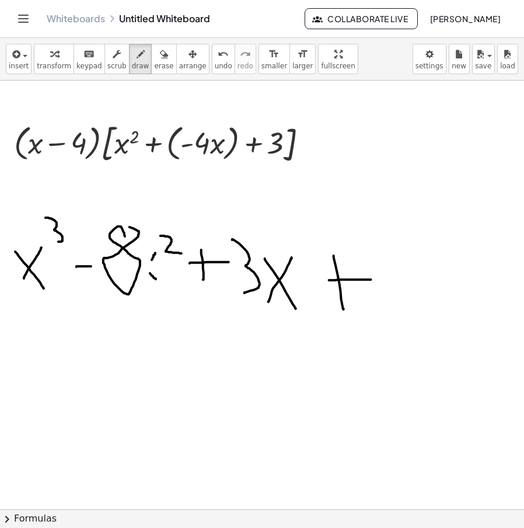
drag, startPoint x: 125, startPoint y: 236, endPoint x: 141, endPoint y: 178, distance: 60.6
click at [215, 68] on span "undo" at bounding box center [224, 66] width 18 height 8
drag, startPoint x: 154, startPoint y: 254, endPoint x: 147, endPoint y: 274, distance: 20.5
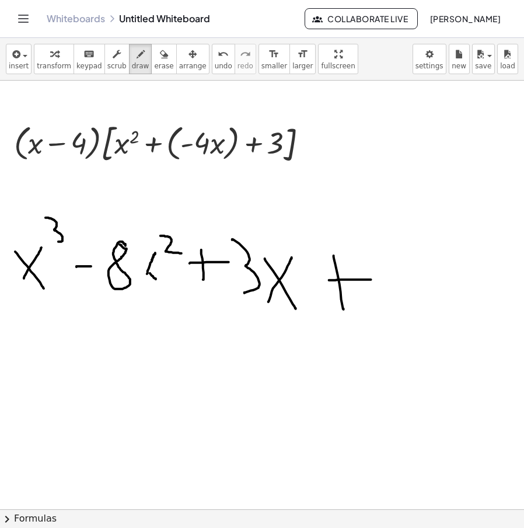
drag, startPoint x: 132, startPoint y: 247, endPoint x: 156, endPoint y: 278, distance: 39.1
click at [156, 66] on button "erase" at bounding box center [163, 59] width 25 height 30
drag, startPoint x: 331, startPoint y: 260, endPoint x: 354, endPoint y: 334, distance: 78.1
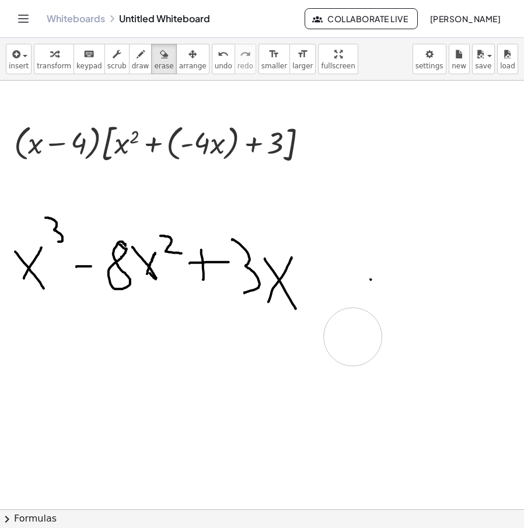
drag, startPoint x: 355, startPoint y: 267, endPoint x: 382, endPoint y: 285, distance: 32.7
